Goal: Communication & Community: Participate in discussion

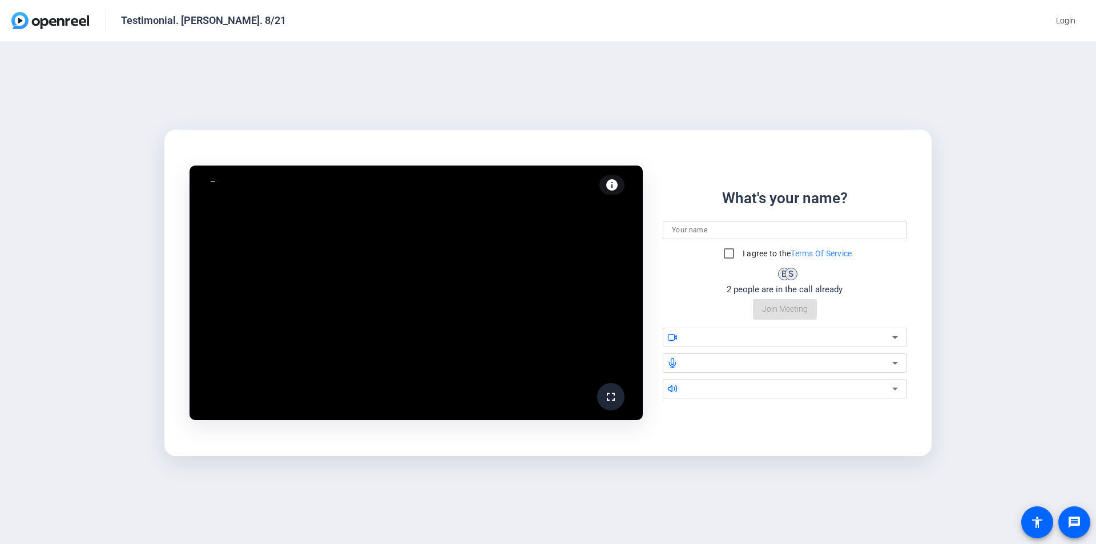
click at [694, 232] on input at bounding box center [785, 230] width 226 height 14
type input "[PERSON_NAME]"
click at [732, 253] on input "I agree to the Terms Of Service" at bounding box center [729, 253] width 23 height 23
checkbox input "true"
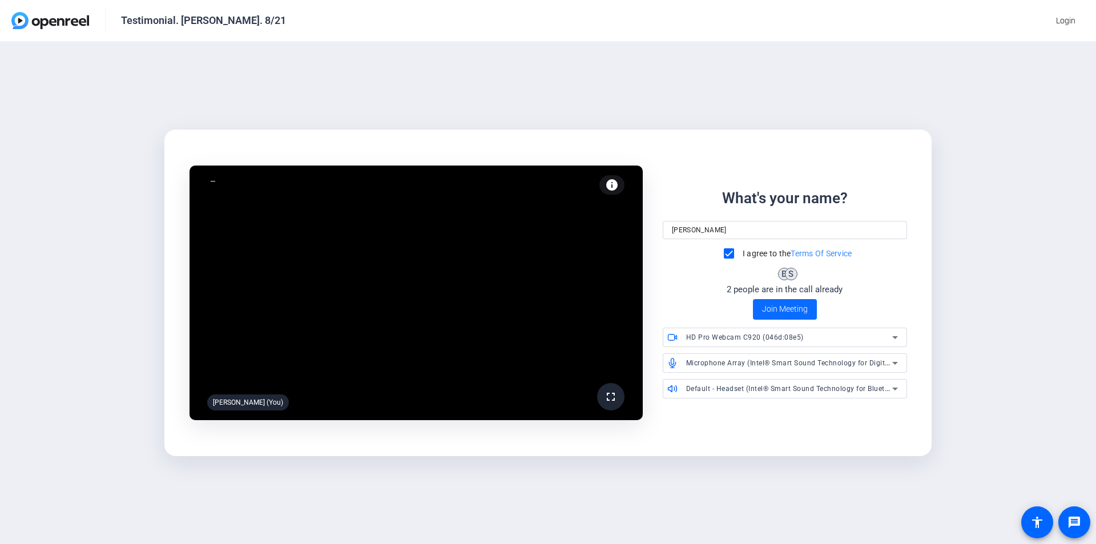
click at [802, 311] on span "Join Meeting" at bounding box center [785, 309] width 46 height 12
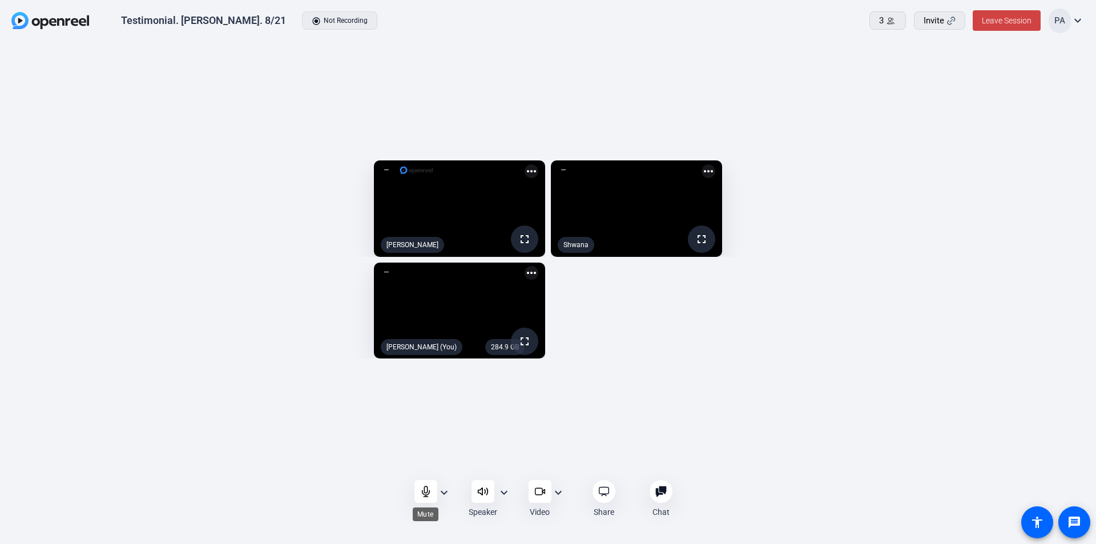
click at [431, 490] on icon at bounding box center [425, 491] width 11 height 11
click at [420, 494] on icon at bounding box center [425, 491] width 11 height 11
click at [423, 498] on div at bounding box center [426, 491] width 23 height 23
click at [425, 493] on icon at bounding box center [426, 492] width 10 height 10
click at [559, 496] on mat-icon "expand_more" at bounding box center [559, 493] width 14 height 14
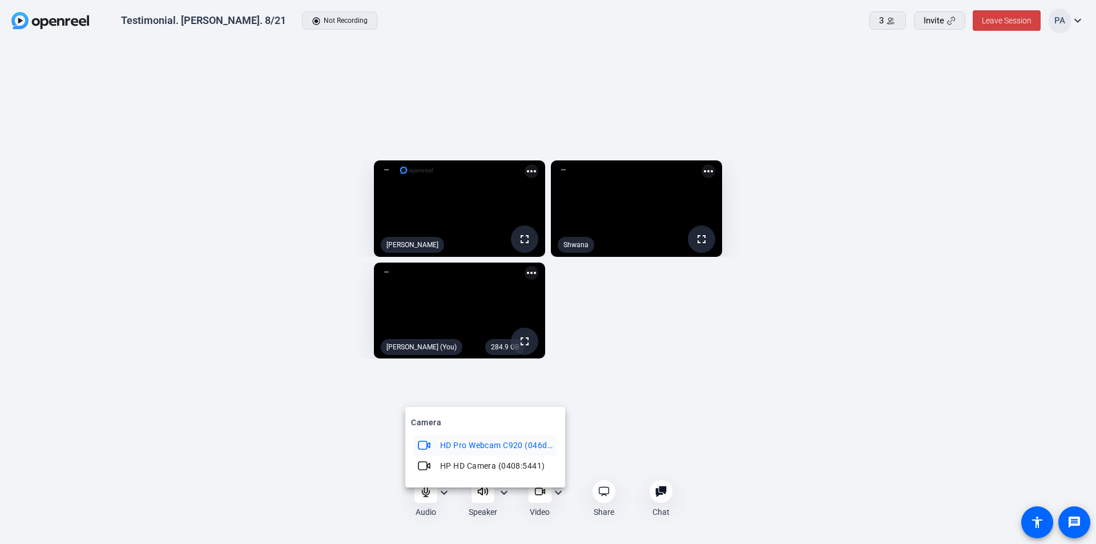
click at [337, 502] on div at bounding box center [548, 272] width 1096 height 544
click at [422, 497] on icon at bounding box center [425, 491] width 11 height 11
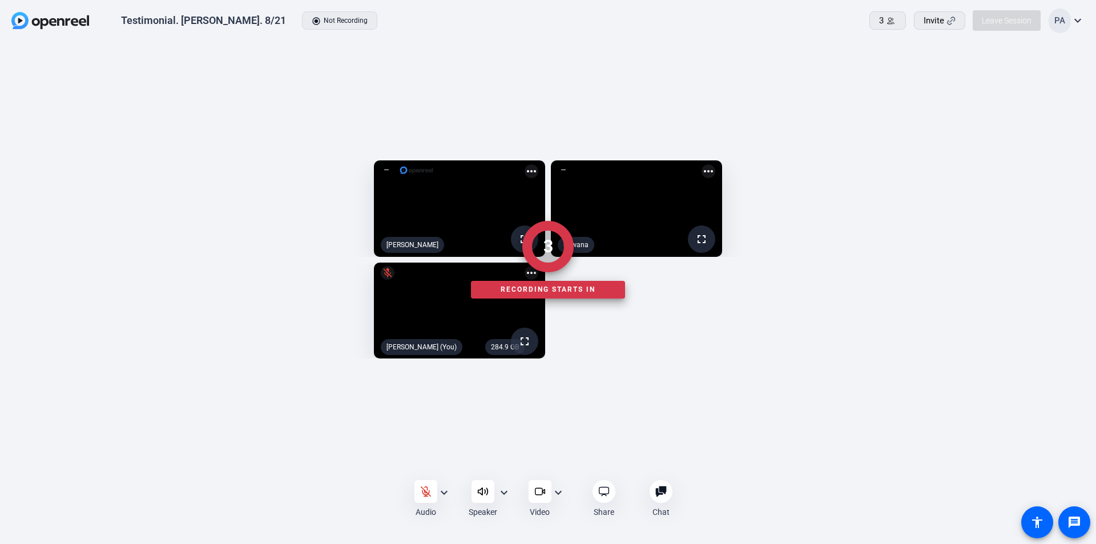
click at [536, 493] on div at bounding box center [548, 498] width 1096 height 43
click at [558, 492] on div at bounding box center [548, 498] width 1096 height 43
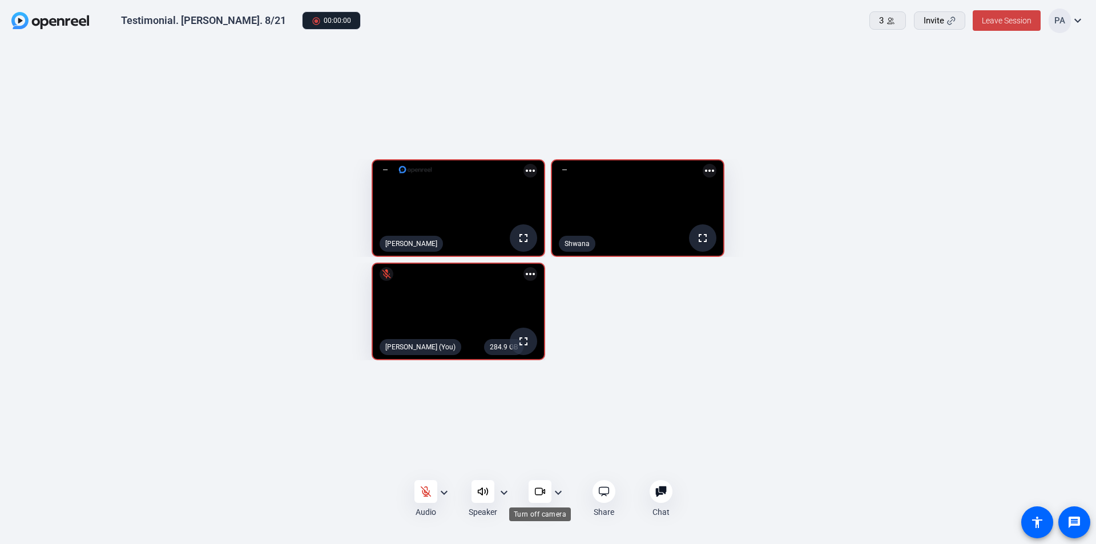
click at [541, 492] on icon at bounding box center [539, 491] width 11 height 11
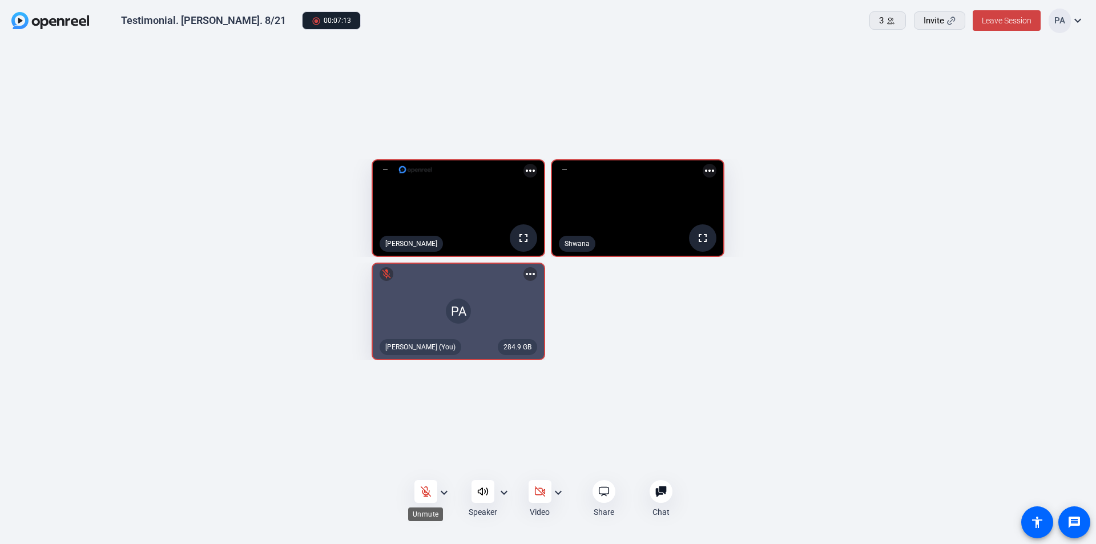
click at [428, 492] on icon at bounding box center [425, 491] width 11 height 11
click at [431, 497] on div at bounding box center [426, 491] width 23 height 23
click at [428, 495] on icon at bounding box center [425, 491] width 11 height 11
click at [542, 496] on icon at bounding box center [539, 491] width 11 height 11
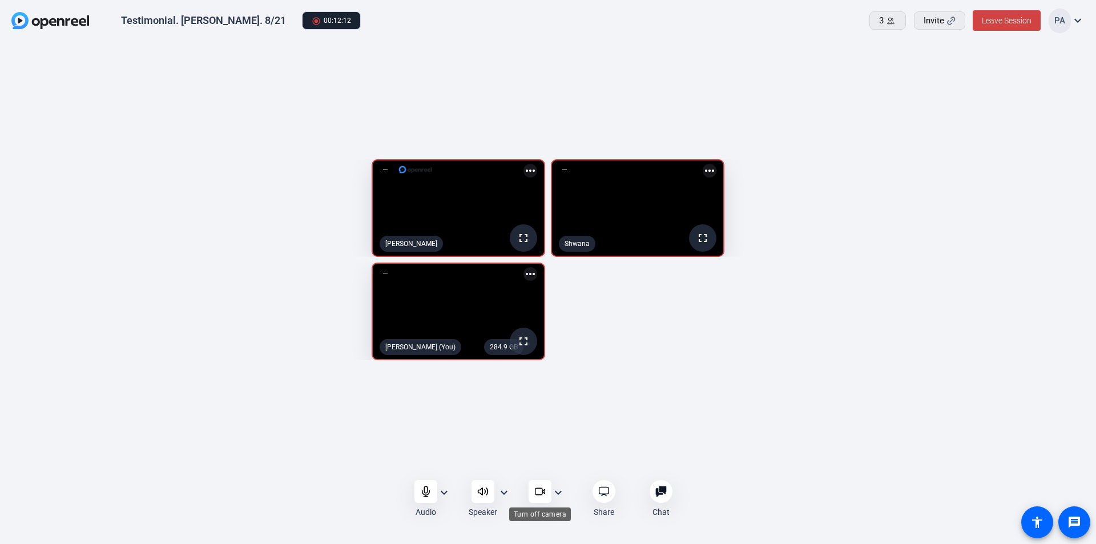
click at [542, 494] on icon at bounding box center [538, 491] width 7 height 7
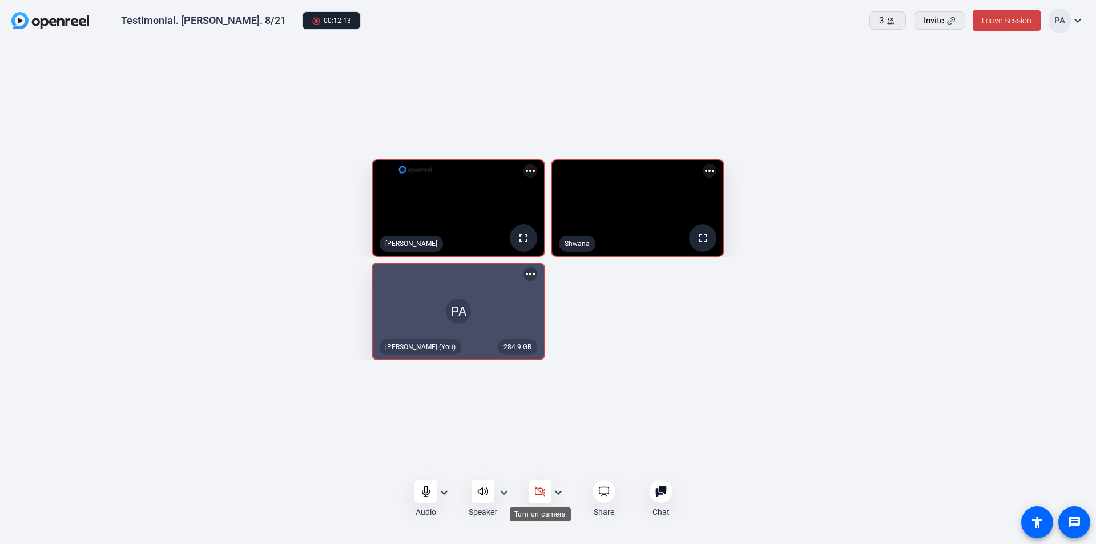
click at [542, 494] on icon at bounding box center [540, 492] width 10 height 10
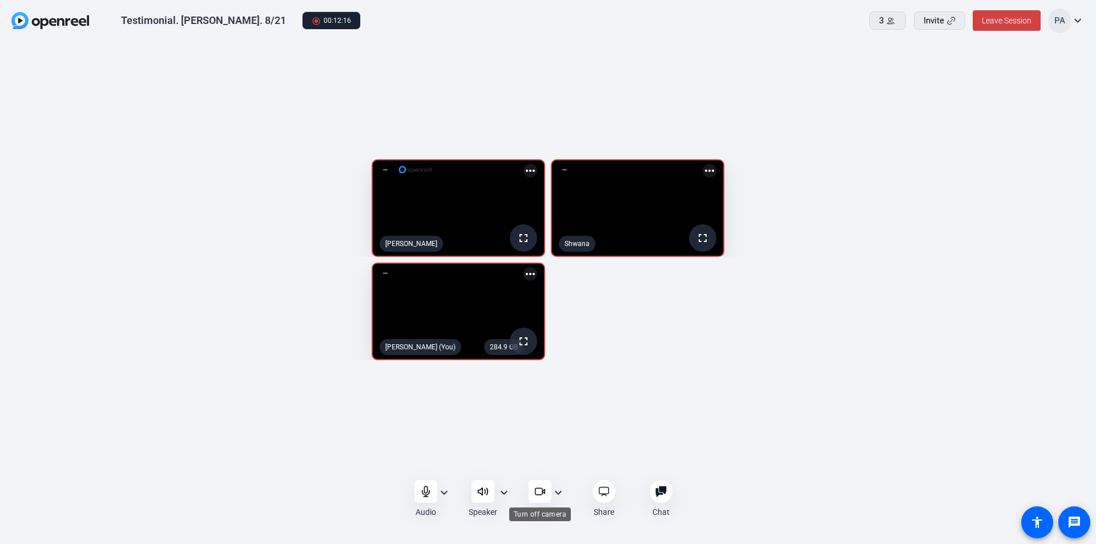
click at [542, 494] on icon at bounding box center [538, 491] width 7 height 7
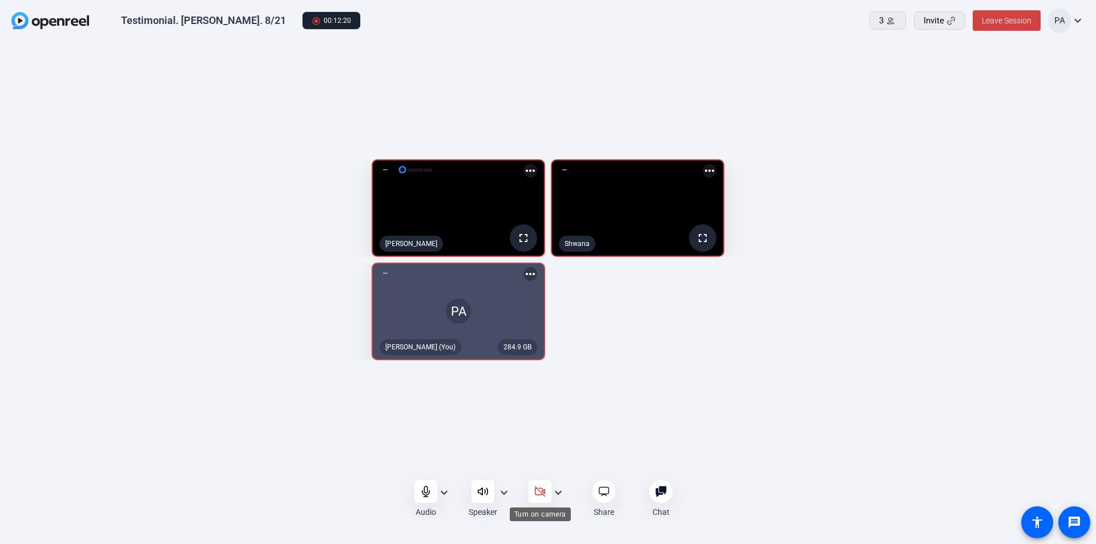
click at [542, 494] on icon at bounding box center [540, 492] width 10 height 10
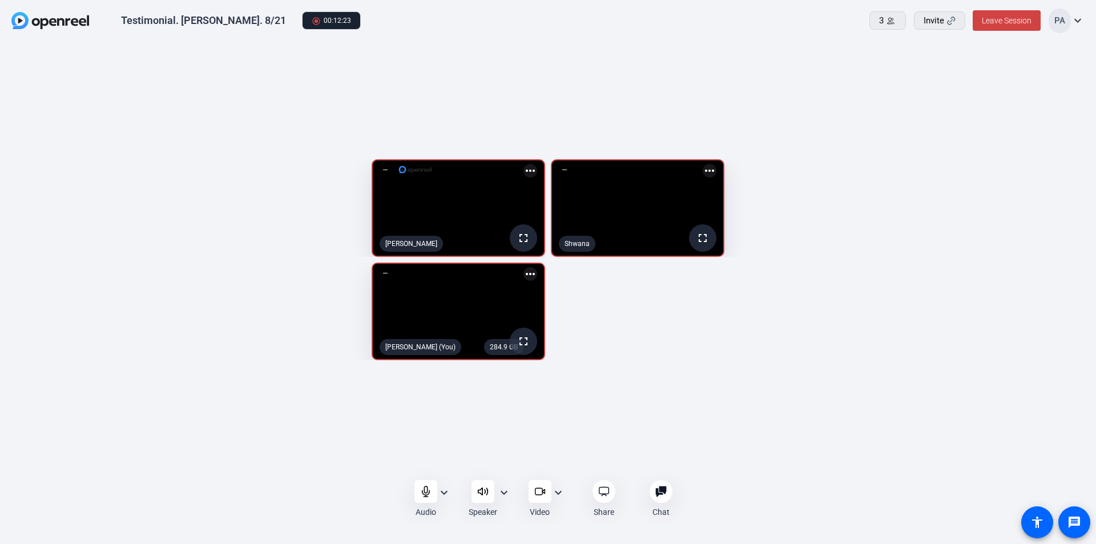
click at [524, 277] on mat-icon "more_horiz" at bounding box center [531, 274] width 14 height 14
click at [577, 431] on div at bounding box center [548, 272] width 1096 height 544
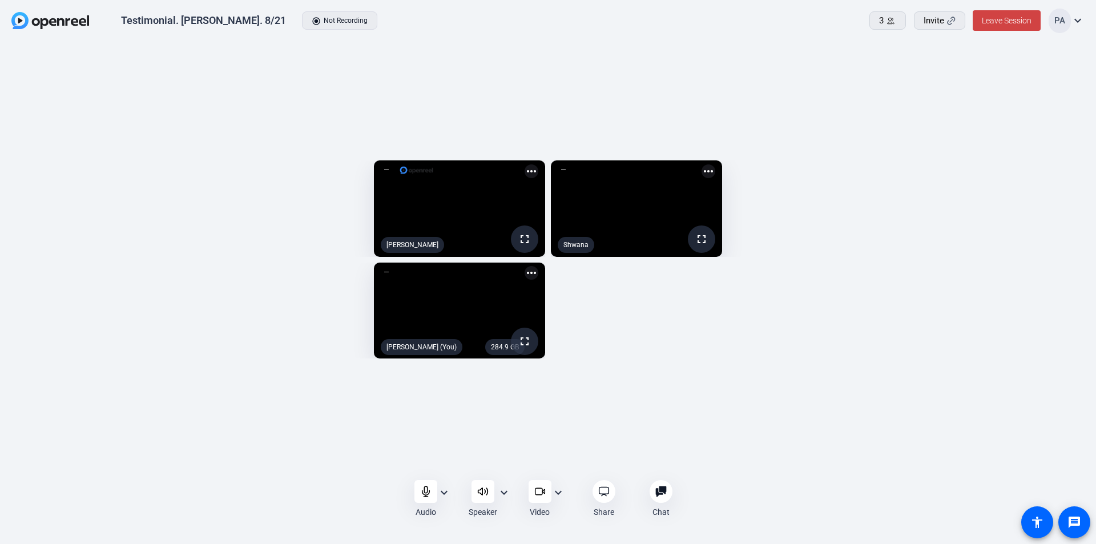
click at [1083, 15] on mat-icon "expand_more" at bounding box center [1078, 21] width 14 height 14
click at [92, 126] on div at bounding box center [548, 272] width 1096 height 544
click at [1005, 24] on span "Leave Session" at bounding box center [1007, 20] width 50 height 9
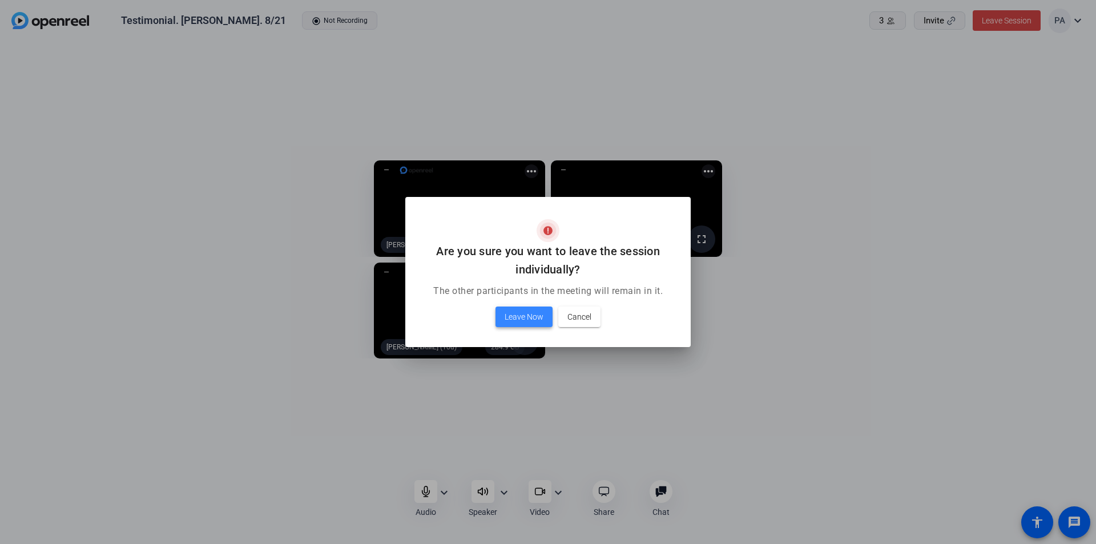
click at [515, 321] on span "Leave Now" at bounding box center [524, 317] width 39 height 14
